Goal: Browse casually

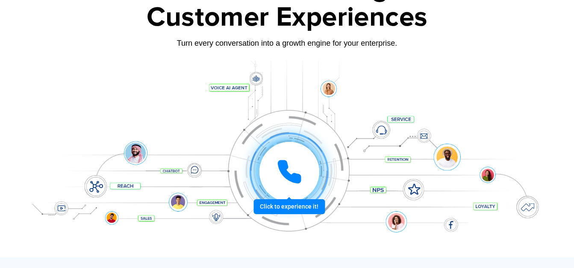
scroll to position [128, 0]
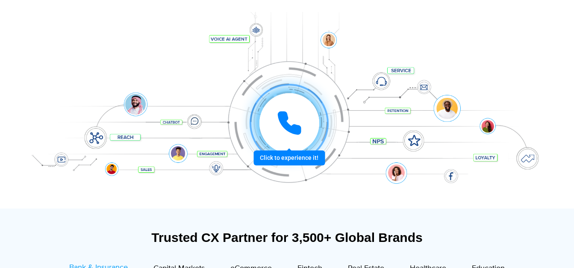
click at [300, 119] on icon at bounding box center [290, 123] width 26 height 26
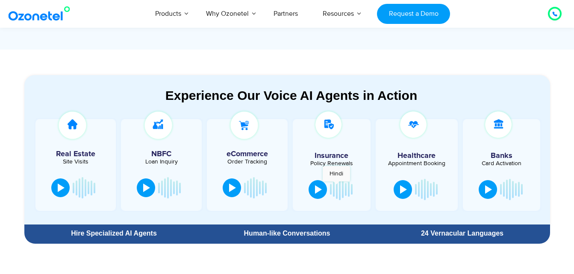
scroll to position [470, 0]
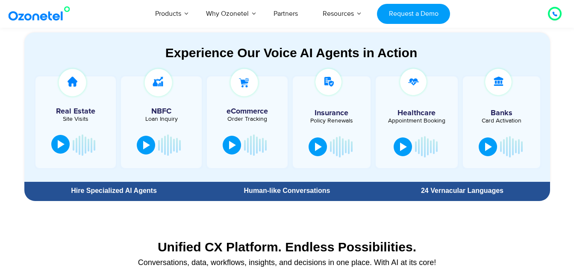
click at [60, 143] on div at bounding box center [61, 144] width 7 height 9
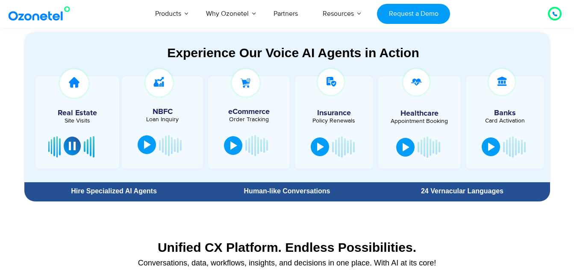
click at [150, 147] on div at bounding box center [147, 145] width 7 height 9
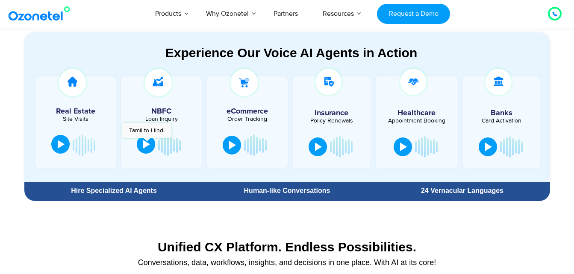
click at [147, 141] on div at bounding box center [146, 144] width 7 height 9
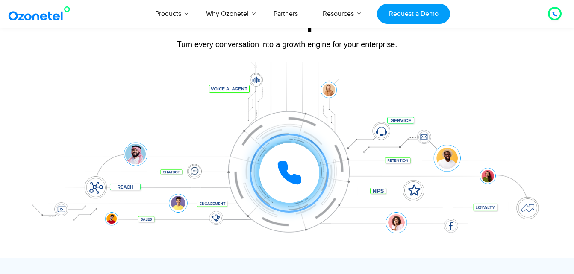
scroll to position [171, 0]
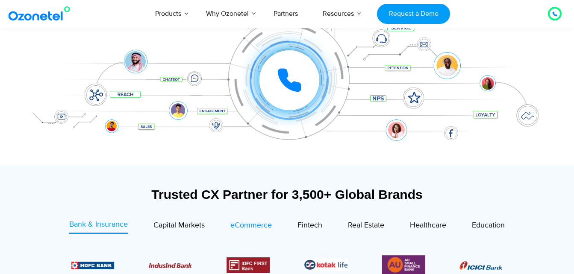
click at [253, 225] on span "eCommerce" at bounding box center [250, 225] width 41 height 9
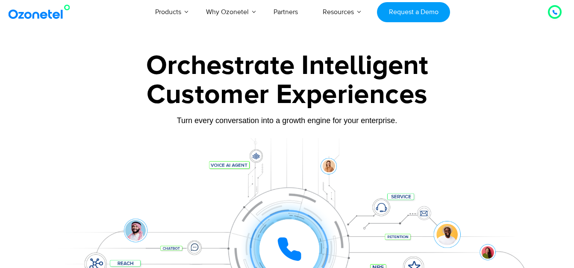
scroll to position [0, 0]
